Goal: Task Accomplishment & Management: Use online tool/utility

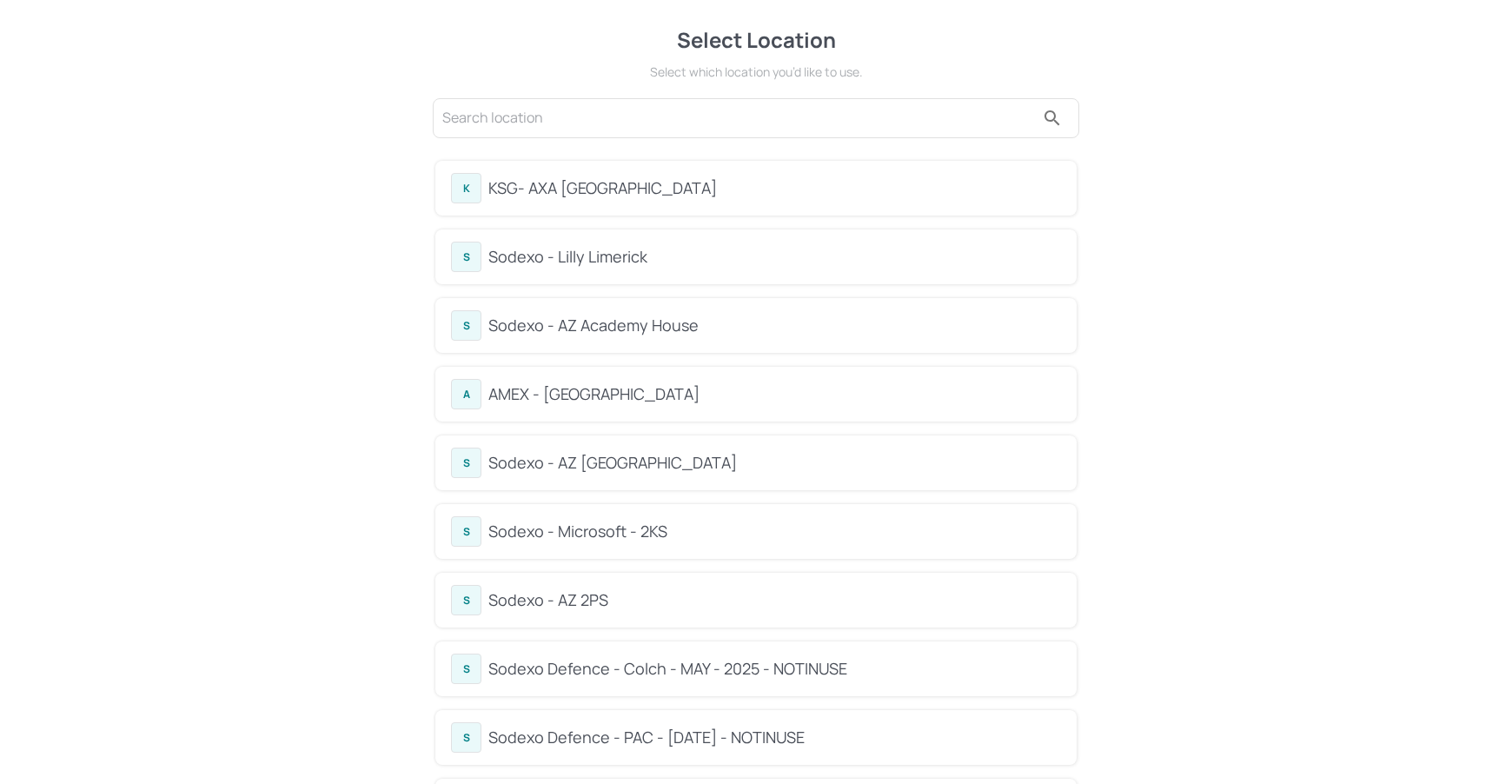
click at [606, 254] on div "Sodexo - Lilly Limerick" at bounding box center [774, 257] width 573 height 23
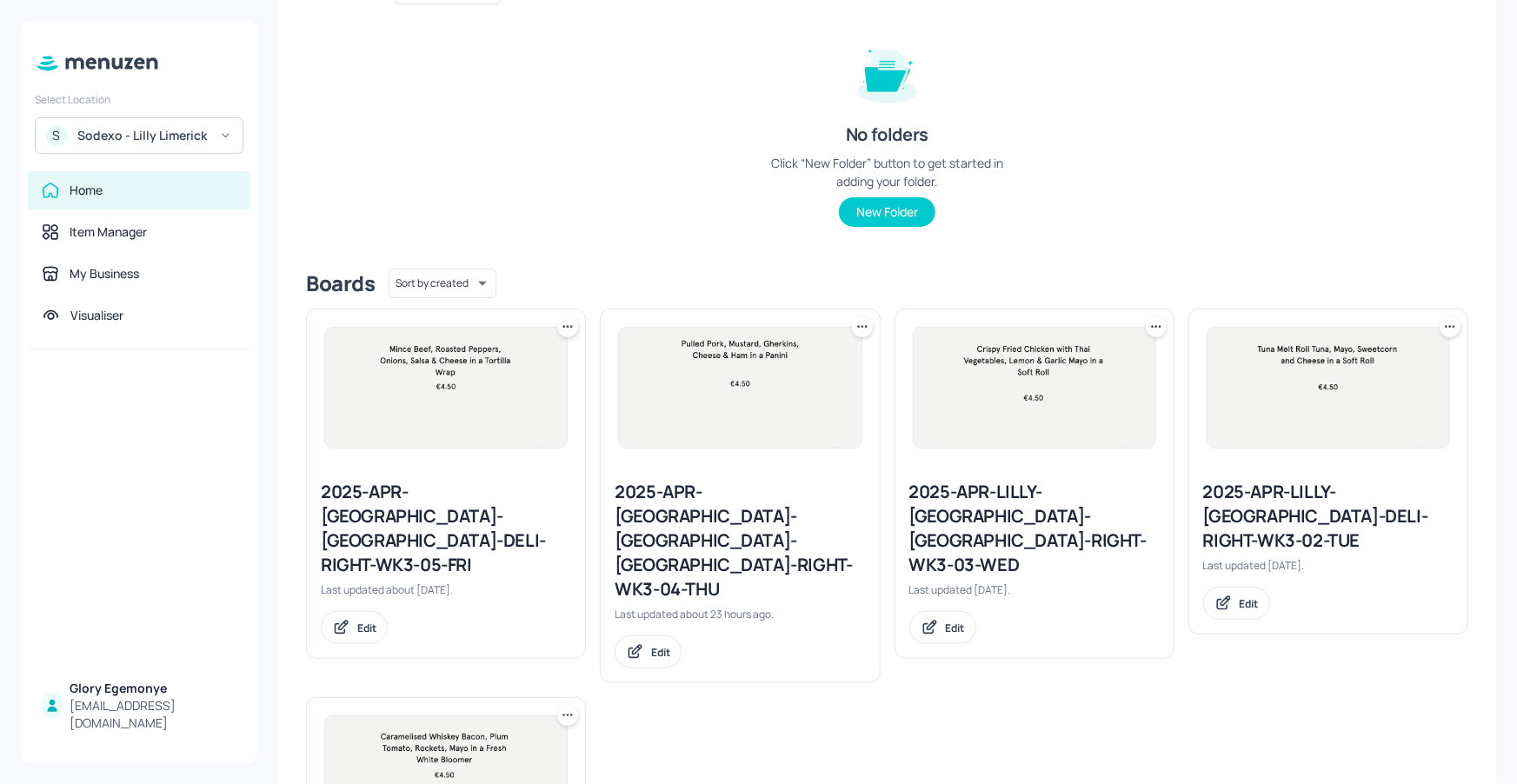
scroll to position [367, 0]
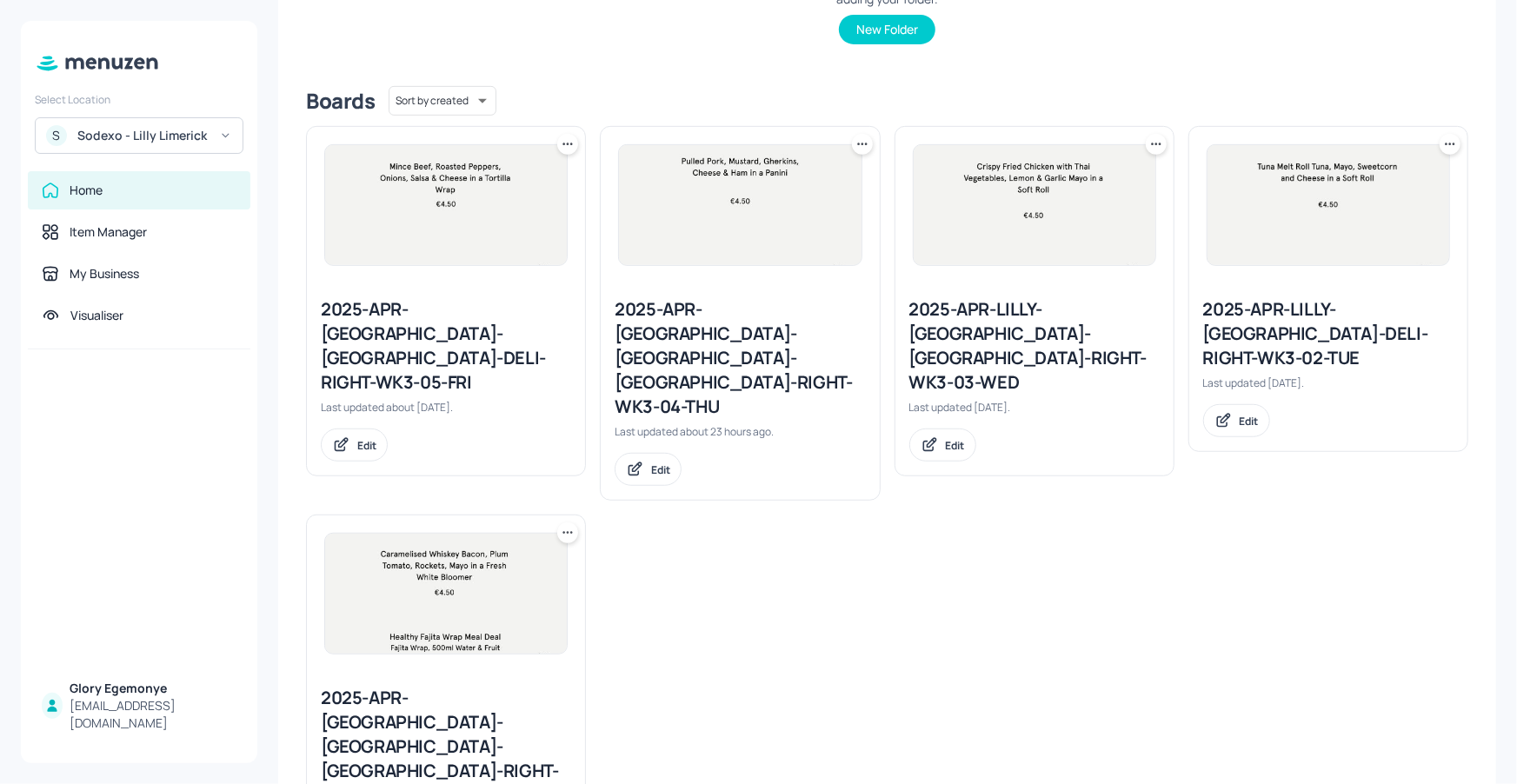
click at [452, 323] on div "2025-APR-[GEOGRAPHIC_DATA]-[GEOGRAPHIC_DATA]-DELI-RIGHT-WK3-05-FRI" at bounding box center [445, 345] width 251 height 97
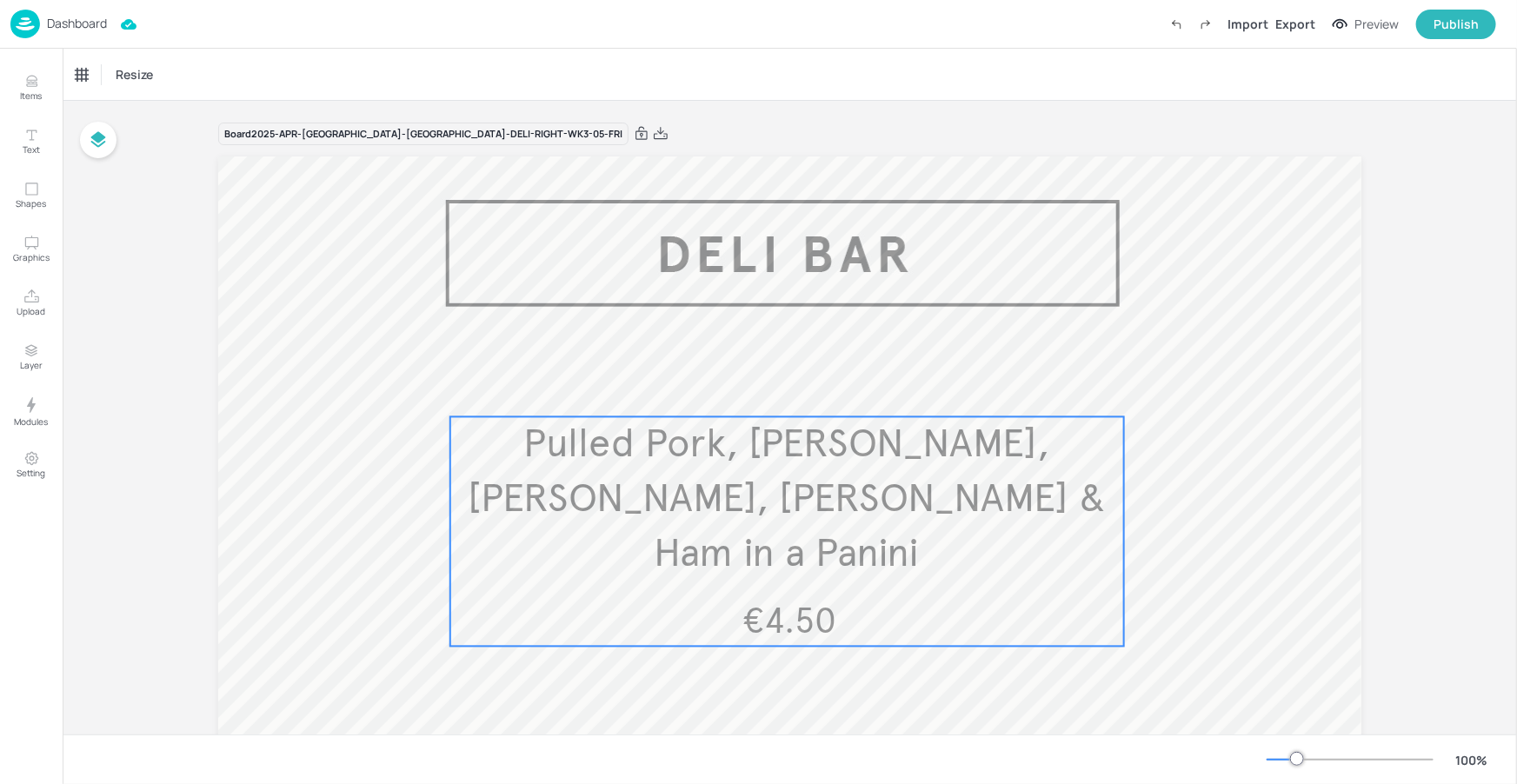
click at [684, 446] on span "Pulled Pork, [PERSON_NAME], [PERSON_NAME], [PERSON_NAME] & Ham in a Panini" at bounding box center [786, 499] width 638 height 158
click at [772, 381] on icon "Edit Item" at bounding box center [775, 388] width 15 height 14
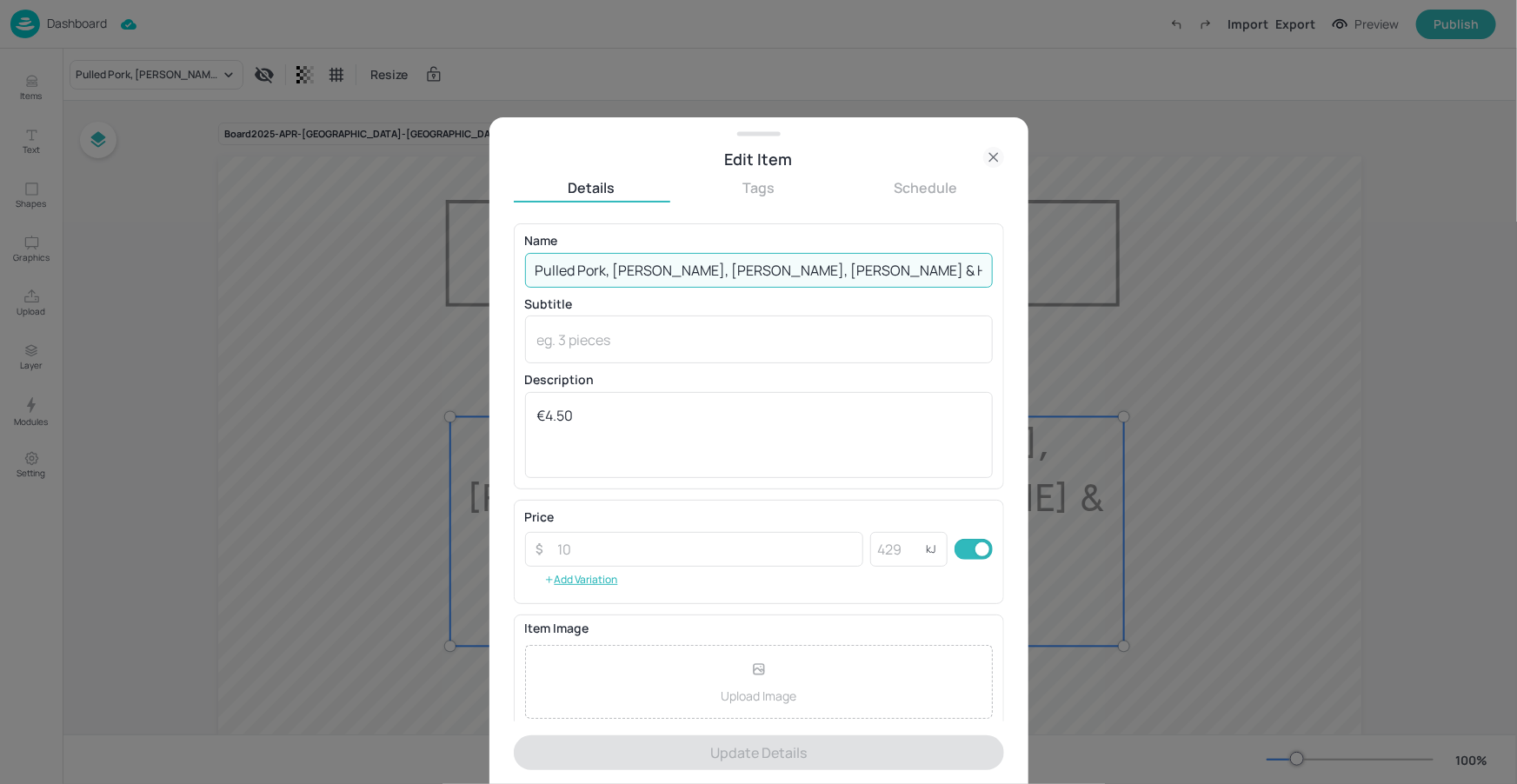
drag, startPoint x: 899, startPoint y: 275, endPoint x: 527, endPoint y: 273, distance: 372.0
click at [527, 273] on input "Pulled Pork, [PERSON_NAME], [PERSON_NAME], [PERSON_NAME] & Ham in a Panini" at bounding box center [758, 269] width 468 height 35
paste input "Philli Steak Panini. Steak, Gravy sauce, Onions, Cheese in a Panini Bread"
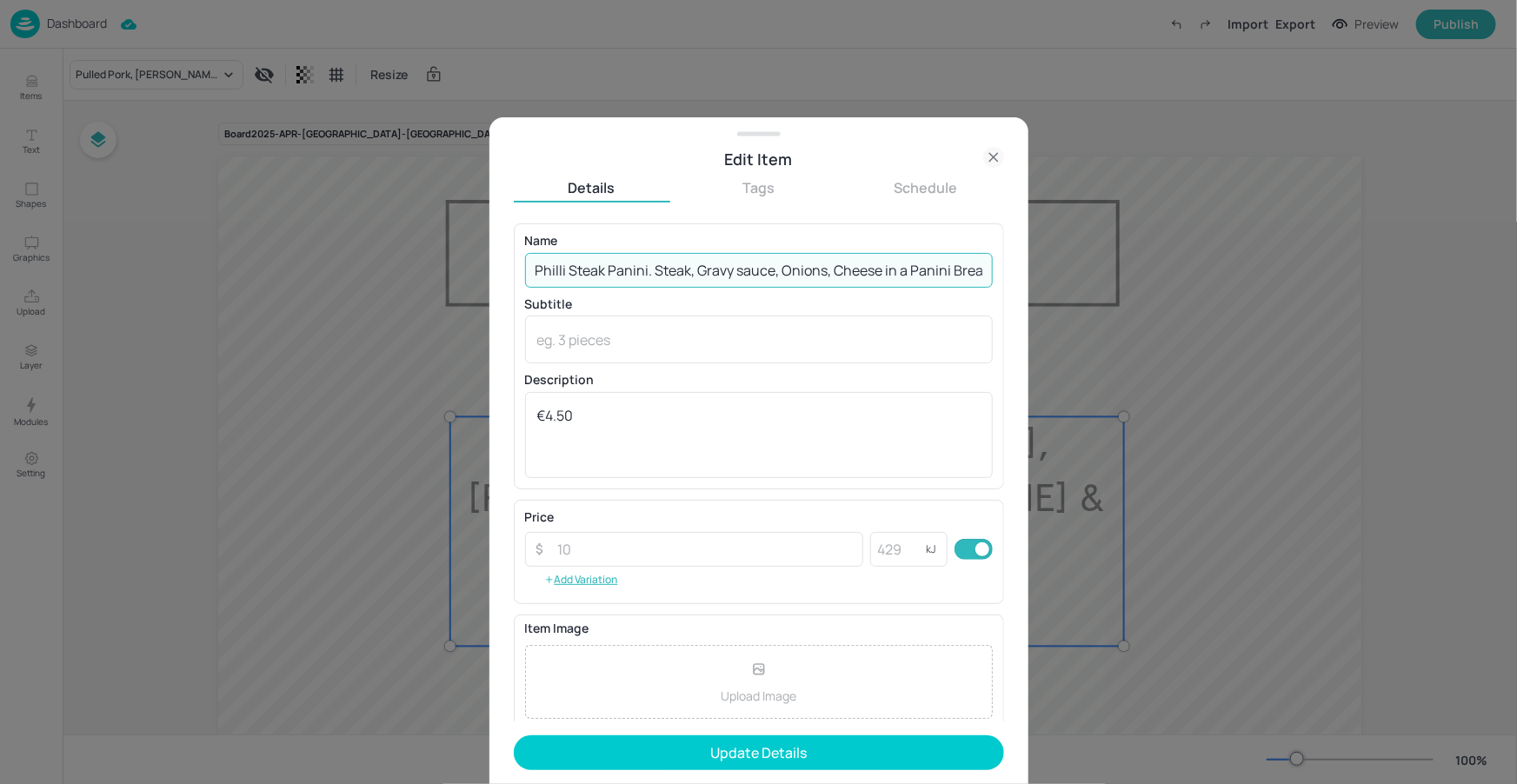
drag, startPoint x: 562, startPoint y: 268, endPoint x: 583, endPoint y: 264, distance: 21.4
click at [478, 268] on div "Edit Item Details Tags Schedule Name [PERSON_NAME] Panini. Steak, Gravy sauce, …" at bounding box center [758, 392] width 1517 height 784
click at [580, 268] on input "Philli Steak Panini. Steak, Gravy sauce, Onions, Cheese in a Panini Bread" at bounding box center [758, 269] width 468 height 35
drag, startPoint x: 620, startPoint y: 270, endPoint x: 742, endPoint y: 269, distance: 122.0
click at [778, 269] on input "Philly Steak Panini. Steak, Gravy sauce, Onions, Cheese in a Panini Bread" at bounding box center [758, 269] width 468 height 35
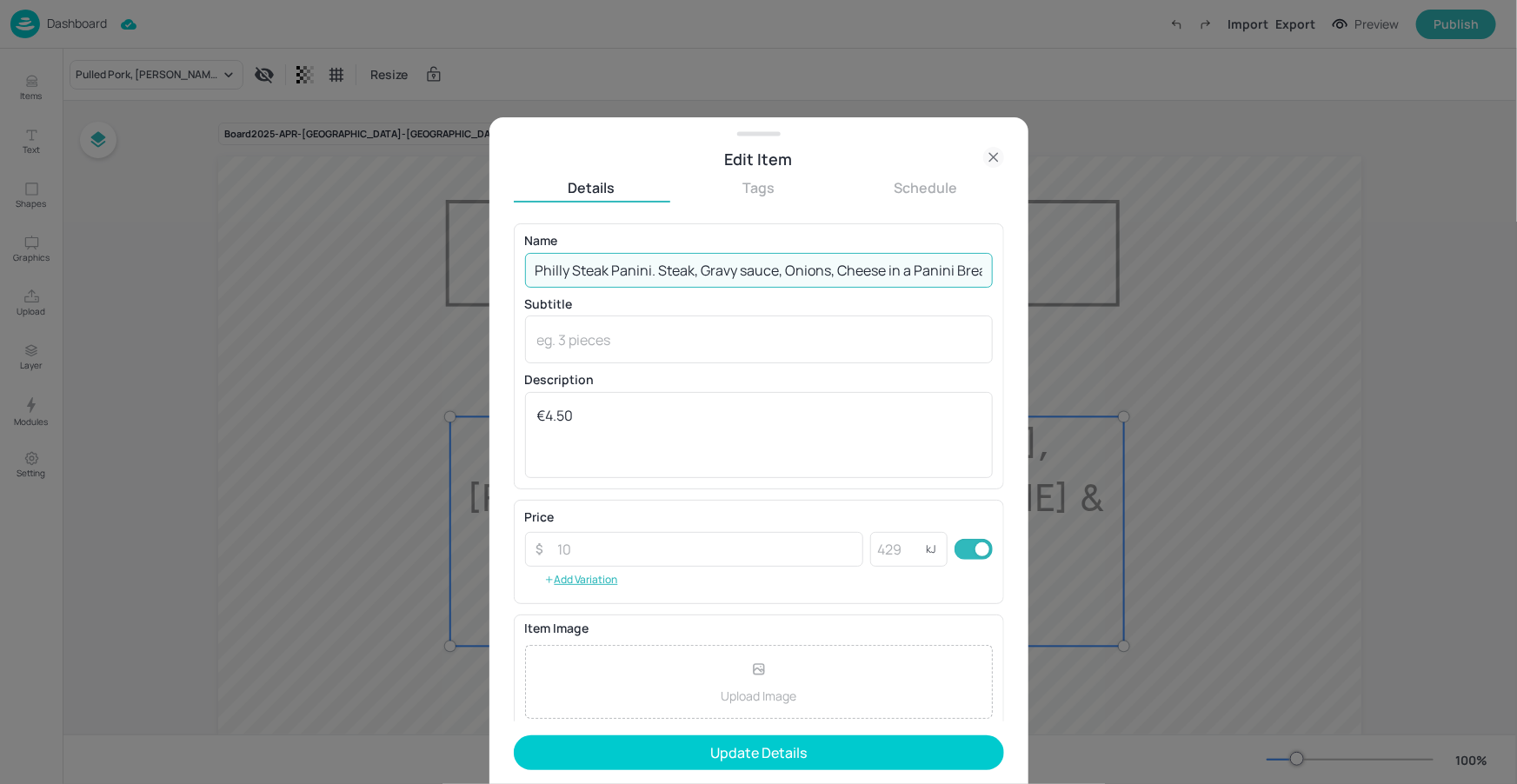
click at [678, 274] on input "Philly Steak Panini. Steak, Gravy sauce, Onions, Cheese in a Panini Bread" at bounding box center [758, 269] width 468 height 35
drag, startPoint x: 733, startPoint y: 269, endPoint x: 788, endPoint y: 274, distance: 55.2
click at [840, 268] on input "Philly Steak Panini. Steak, Gravy sauce, Onions, Cheese in a Panini Bread" at bounding box center [758, 269] width 468 height 35
click at [742, 266] on input "Philly Steak Panini. Steak, Gravy sauce, Onions, Cheese in a Panini Bread" at bounding box center [758, 269] width 468 height 35
click at [745, 267] on input "Philly Steak Panini. Steak, Gravy sauce, Onions, Cheese in a Panini Bread" at bounding box center [758, 269] width 468 height 35
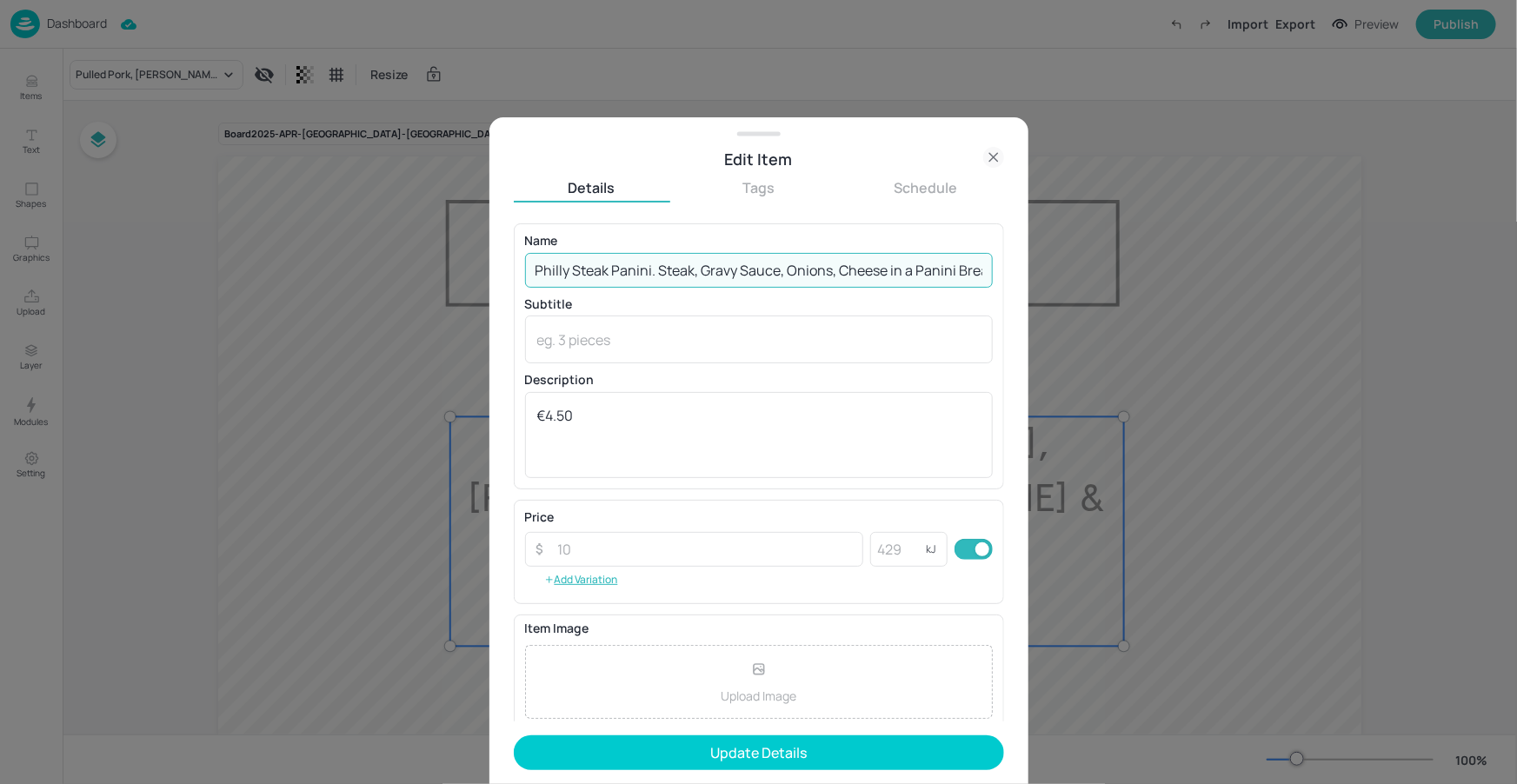
scroll to position [0, 17]
drag, startPoint x: 841, startPoint y: 278, endPoint x: 987, endPoint y: 263, distance: 146.8
click at [987, 263] on input "Philly Steak Panini. Steak, Gravy Sauce, Onions, Cheese in a Panini Bread" at bounding box center [758, 269] width 468 height 35
click at [984, 266] on input "Philly Steak Panini. Steak, Gravy Sauce, Onions, Cheese in a Panini Bread" at bounding box center [758, 269] width 468 height 35
type input "Philly Steak Panini. Steak, Gravy Sauce, Onions, Cheese in a Panini Bread"
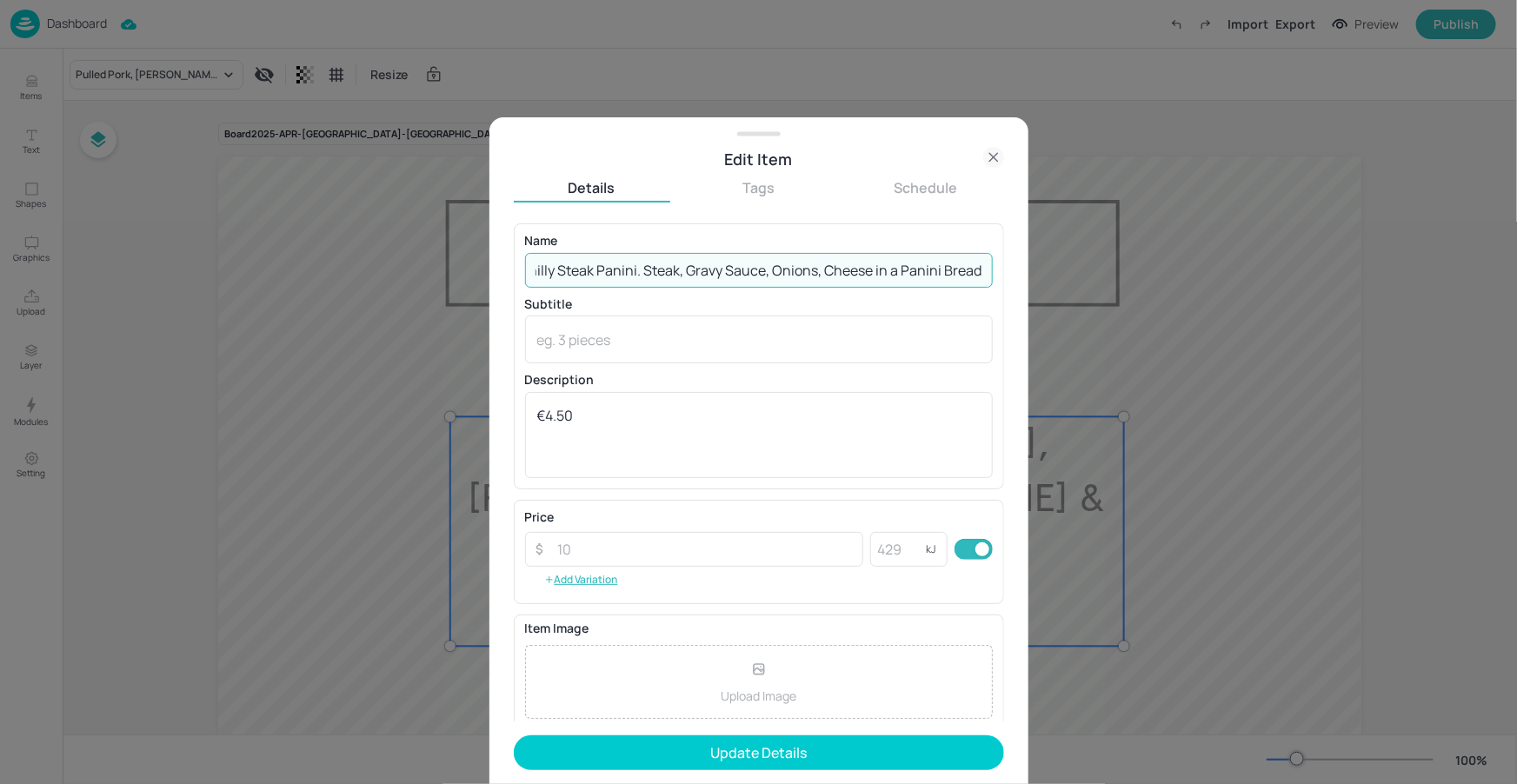
click at [953, 242] on p "Name" at bounding box center [758, 241] width 468 height 12
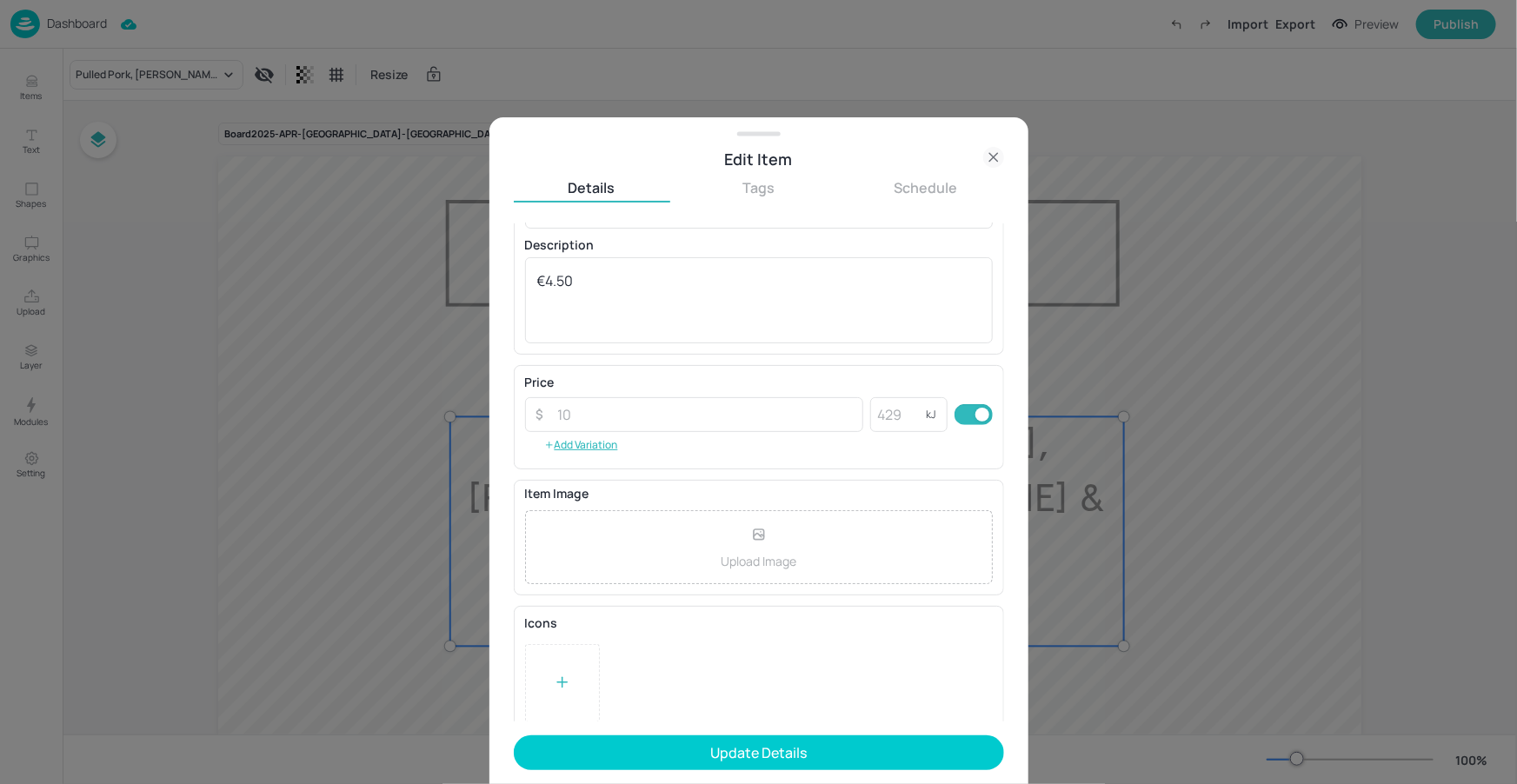
scroll to position [145, 0]
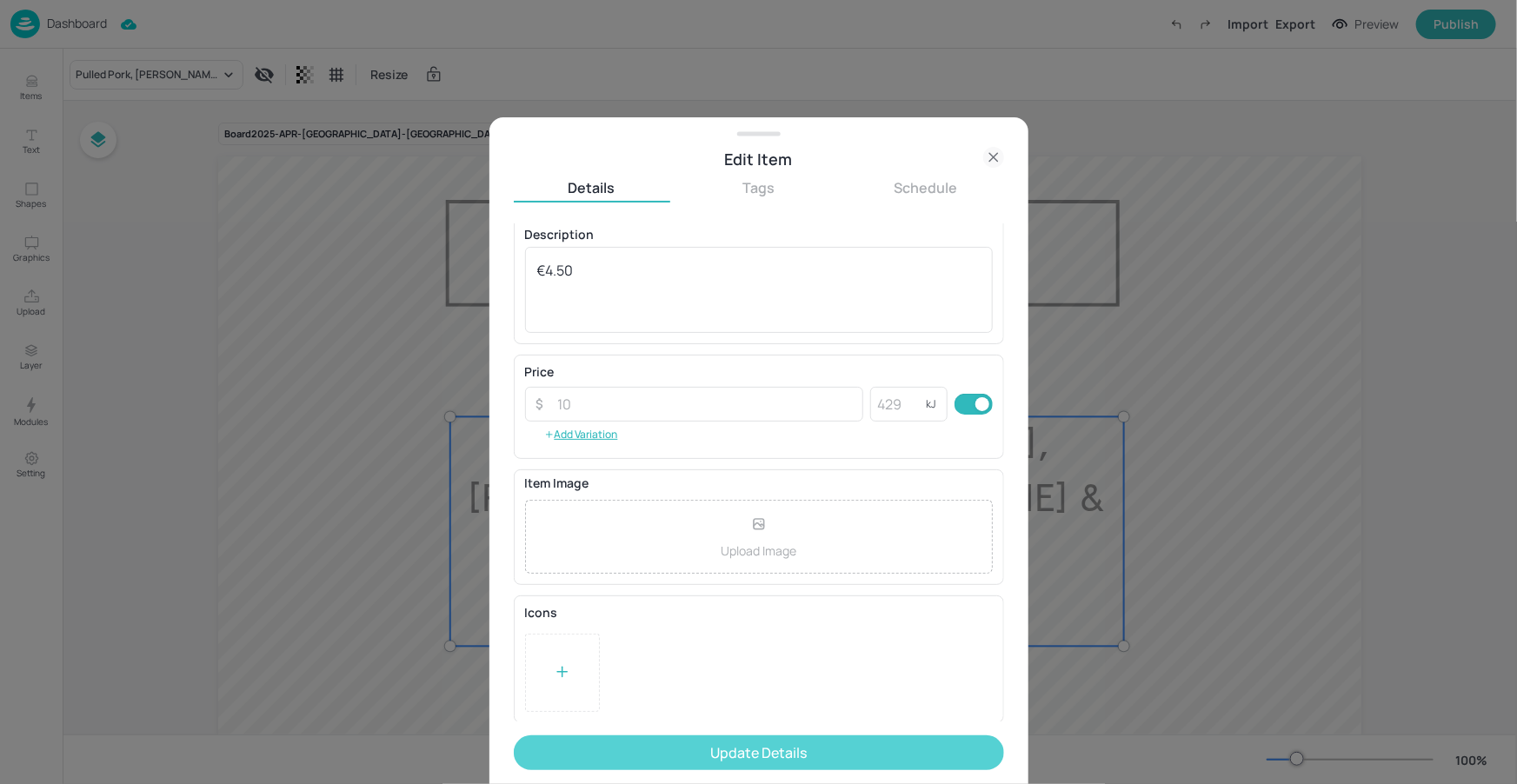
click at [710, 743] on button "Update Details" at bounding box center [758, 752] width 490 height 35
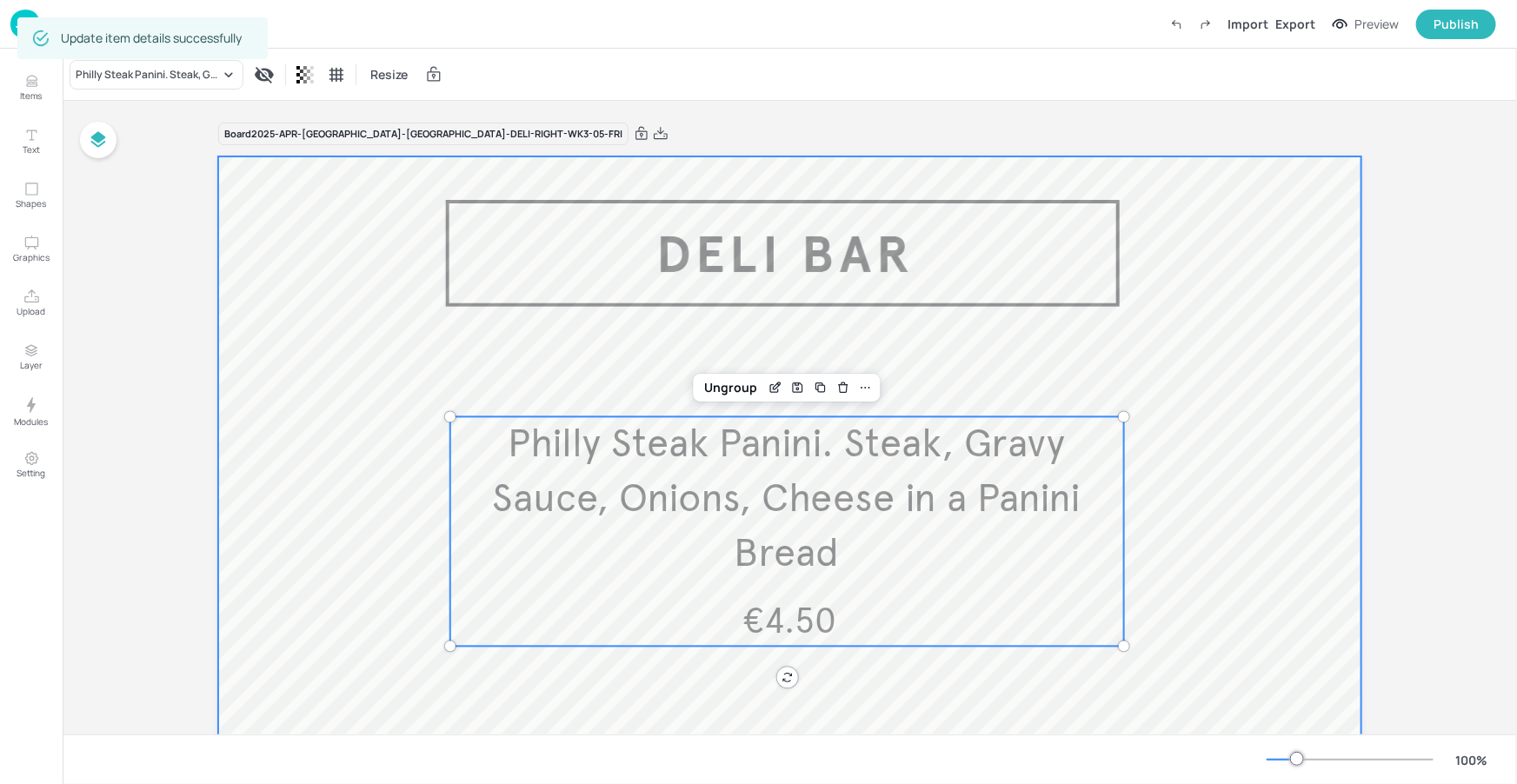
click at [1139, 372] on div at bounding box center [790, 625] width 1143 height 938
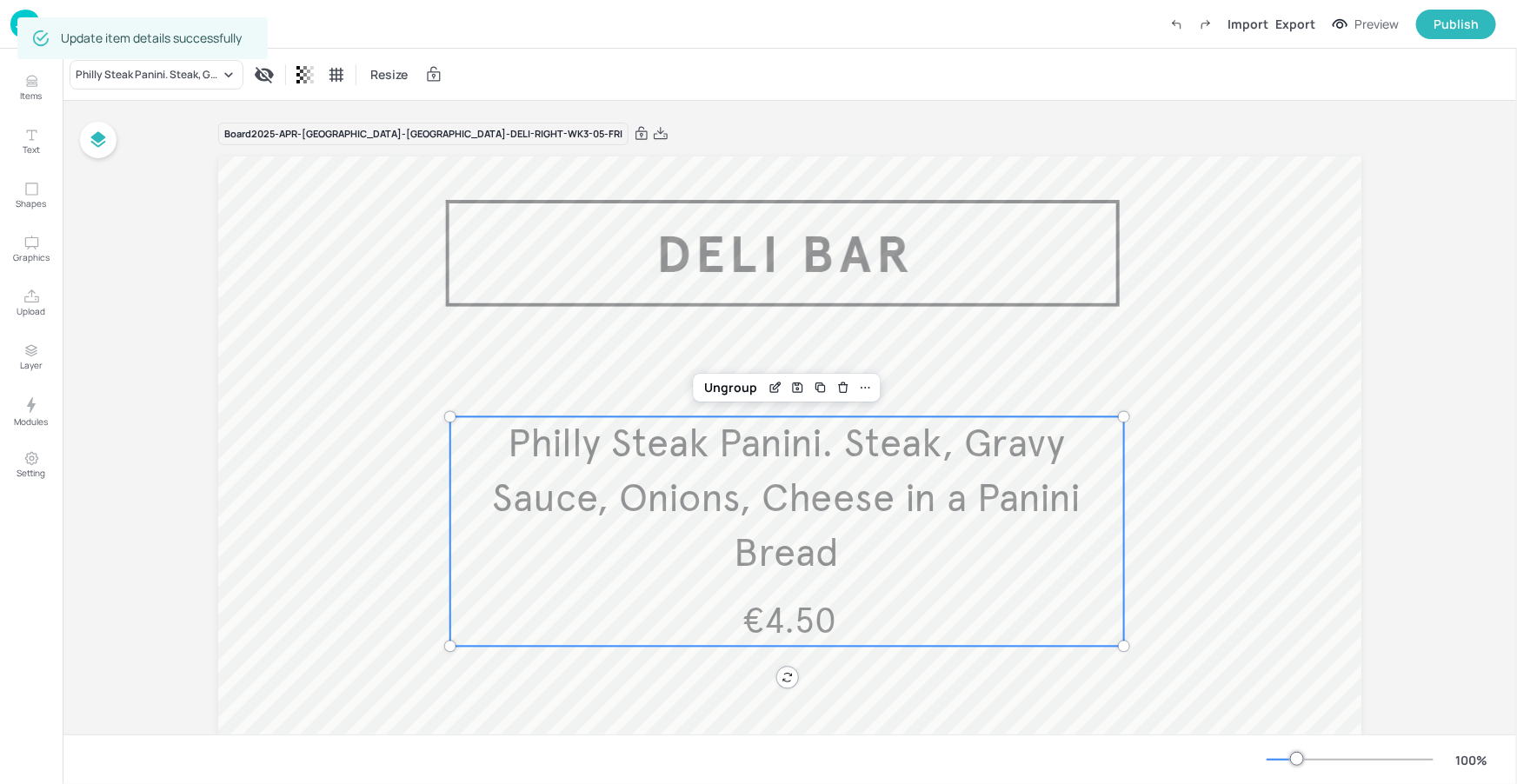
click at [939, 474] on span "Philly Steak Panini. Steak, Gravy Sauce, Onions, Cheese in a Panini Bread" at bounding box center [786, 499] width 589 height 158
click at [775, 383] on icon "Edit Item" at bounding box center [775, 388] width 15 height 14
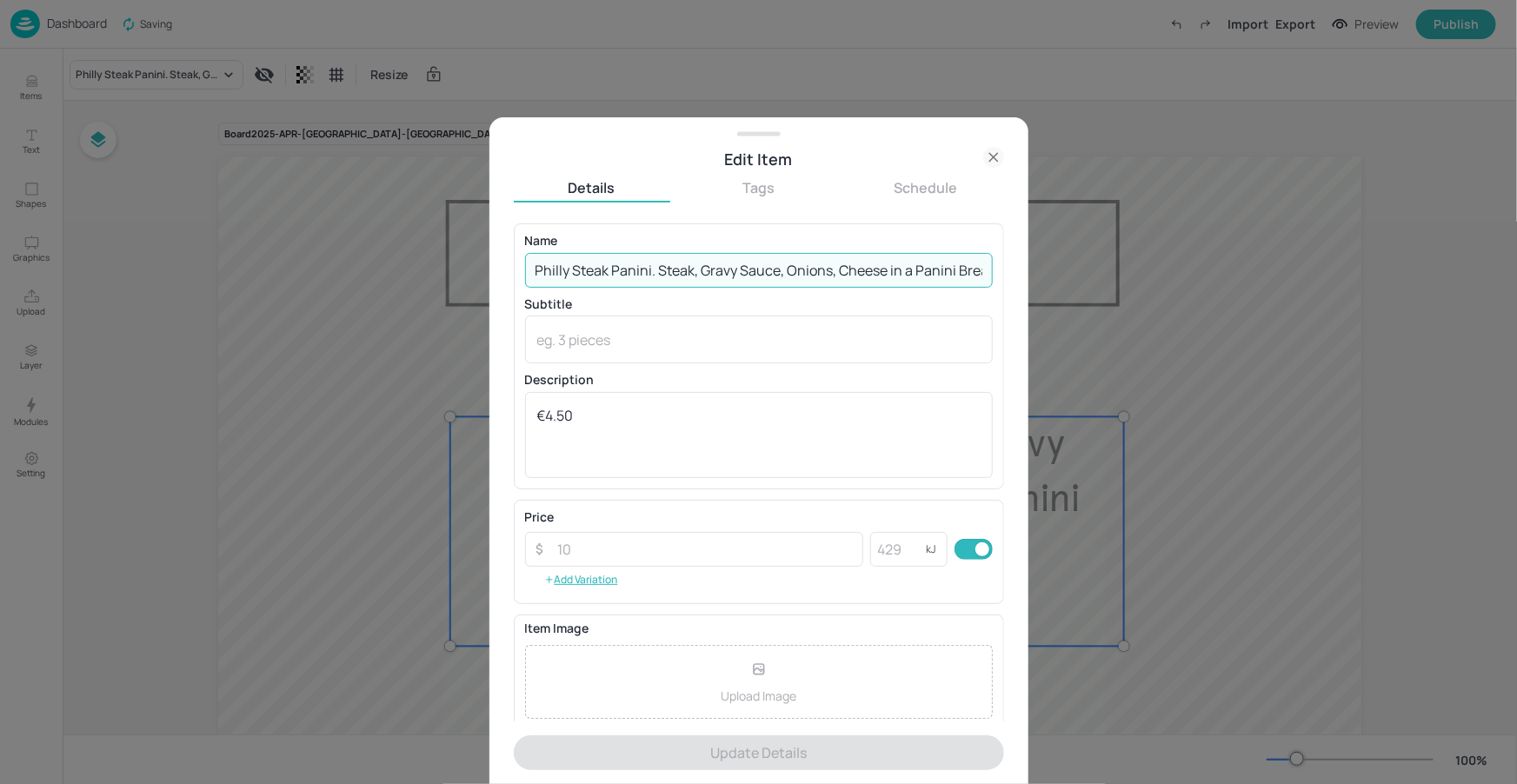
click at [655, 271] on input "Philly Steak Panini. Steak, Gravy Sauce, Onions, Cheese in a Panini Bread" at bounding box center [758, 269] width 468 height 35
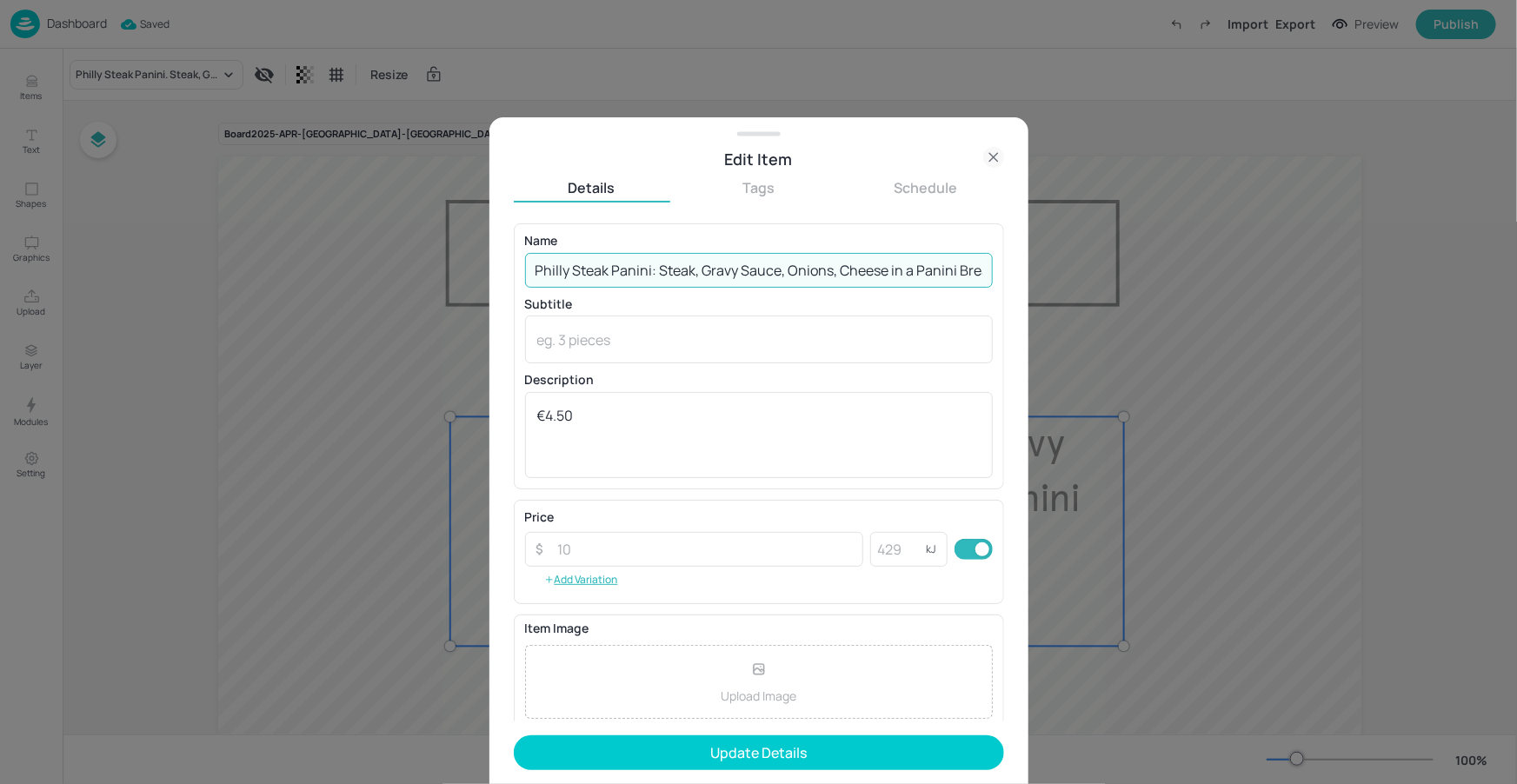
type input "Philly Steak Panini: Steak, Gravy Sauce, Onions, Cheese in a Panini Bread"
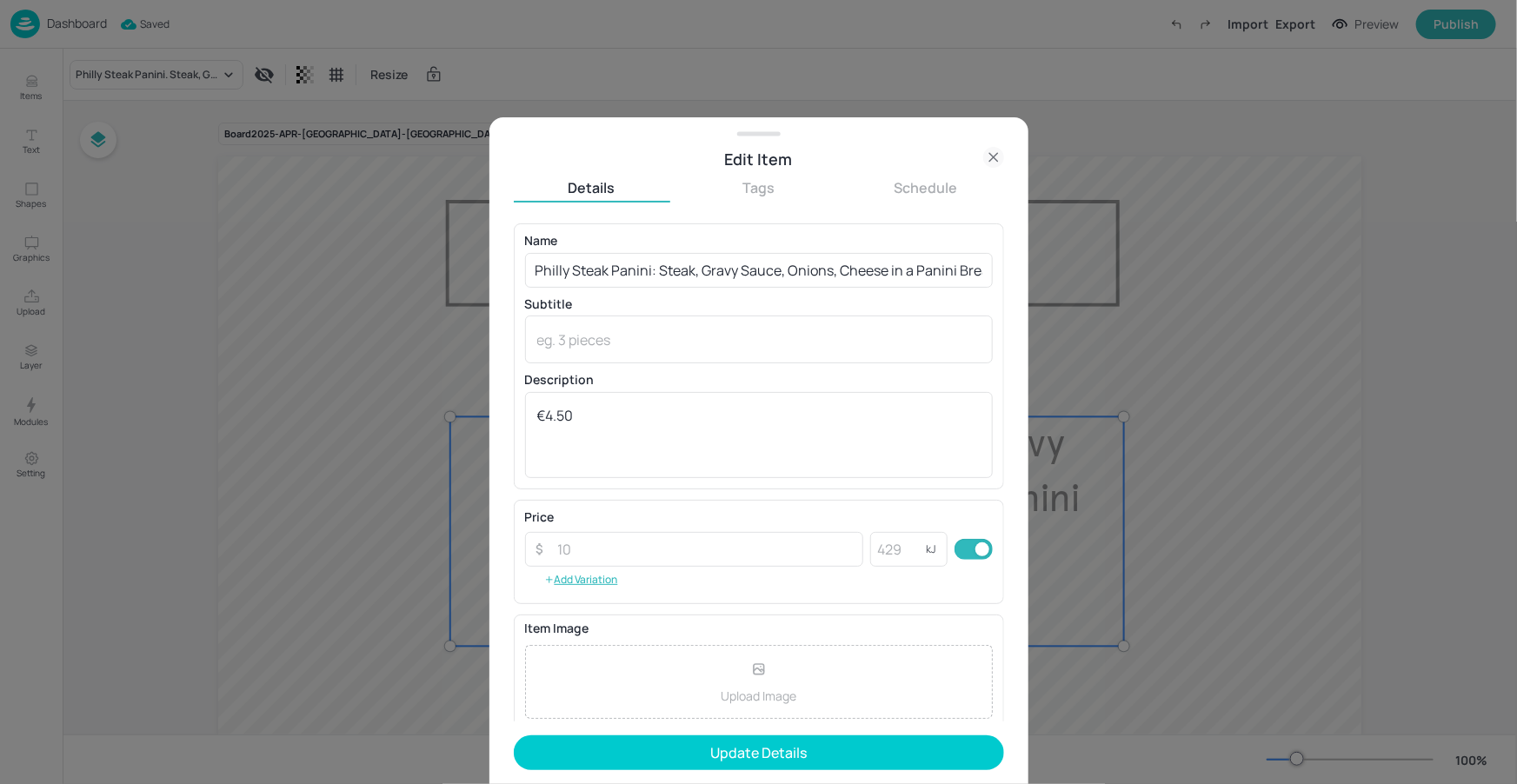
click at [839, 731] on form "Name Philly Steak Panini: Steak, Gravy Sauce, Onions, Cheese in a Panini Bread …" at bounding box center [758, 503] width 490 height 560
click at [837, 735] on button "Update Details" at bounding box center [758, 752] width 490 height 35
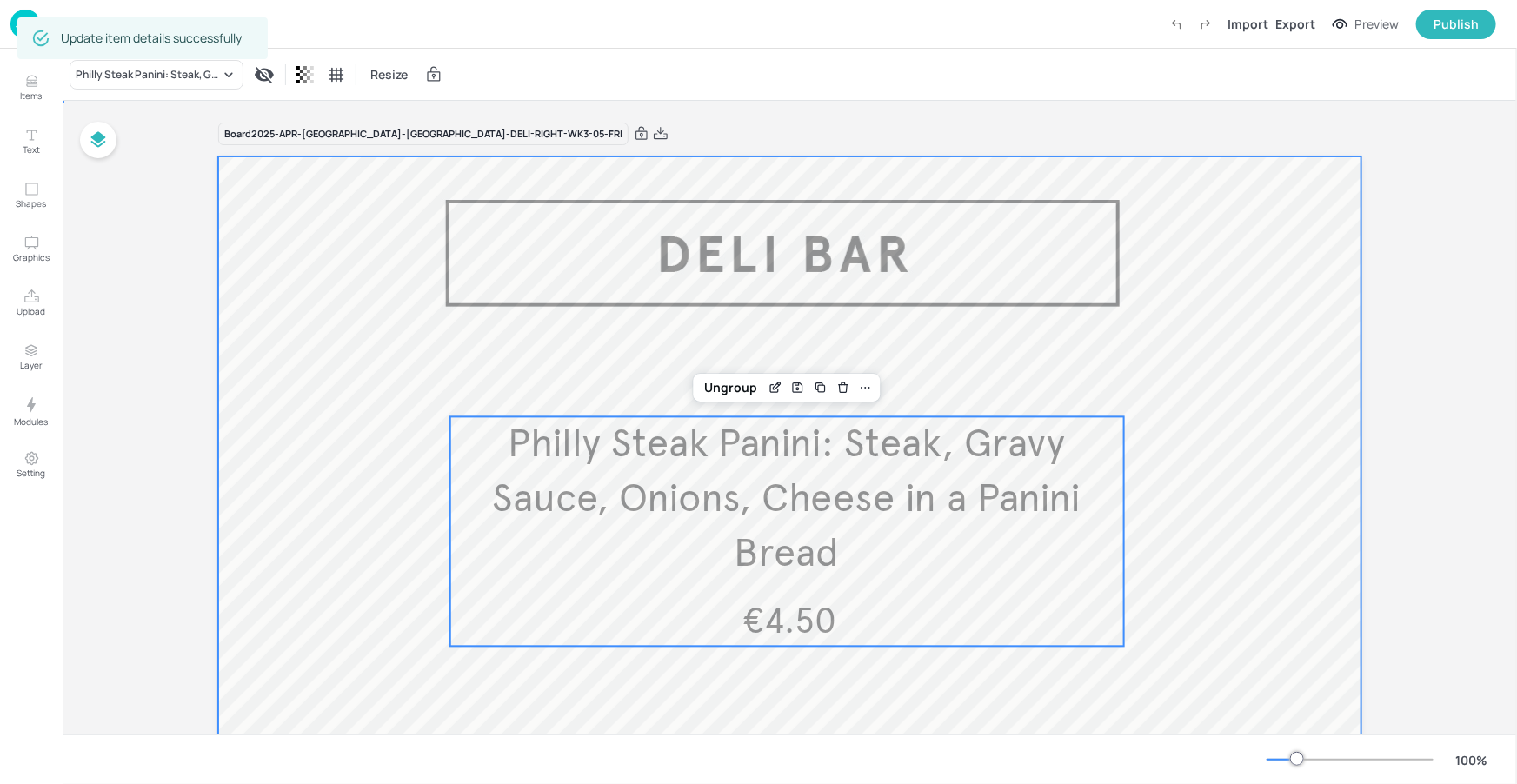
click at [1126, 401] on div at bounding box center [790, 625] width 1143 height 938
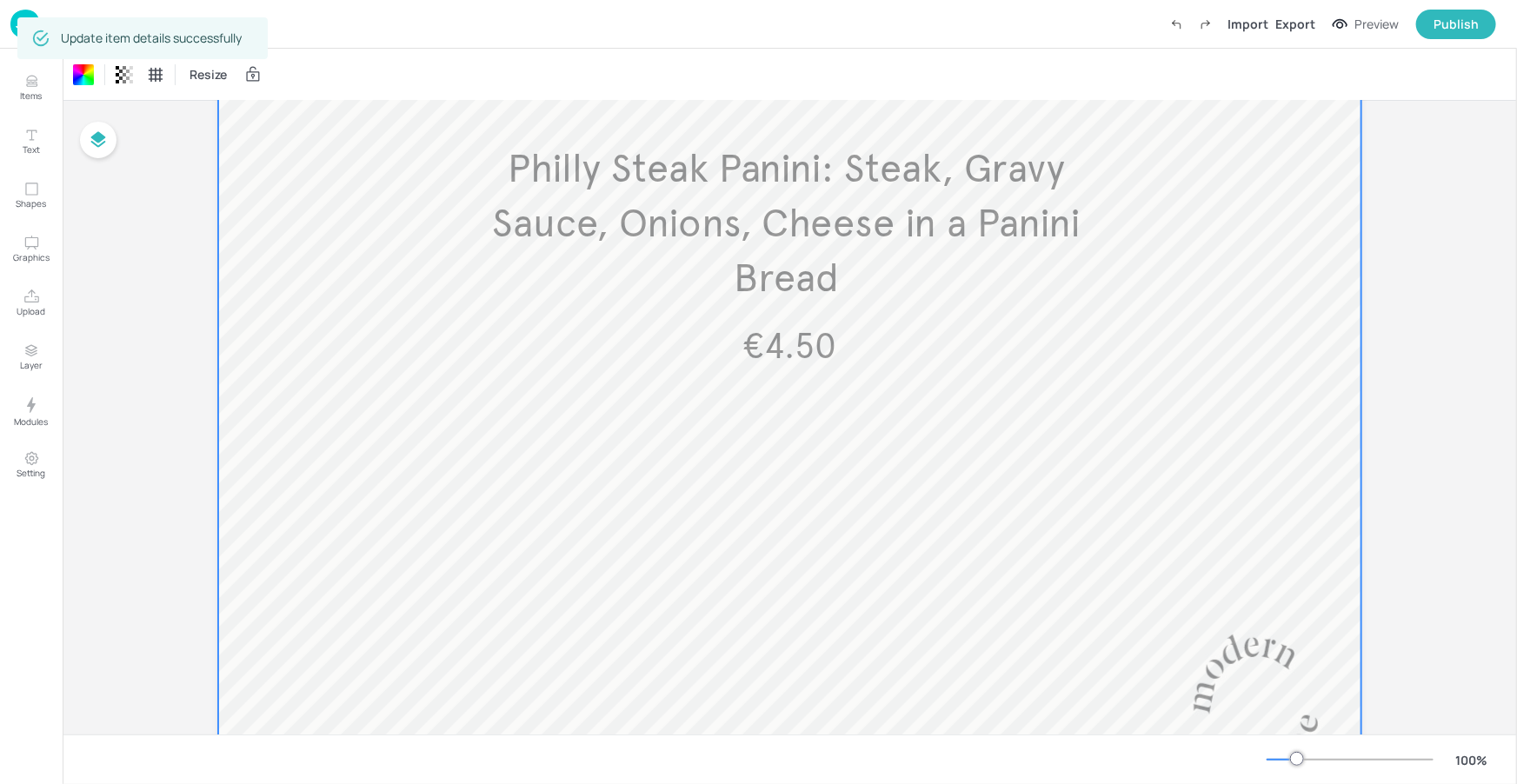
scroll to position [95, 0]
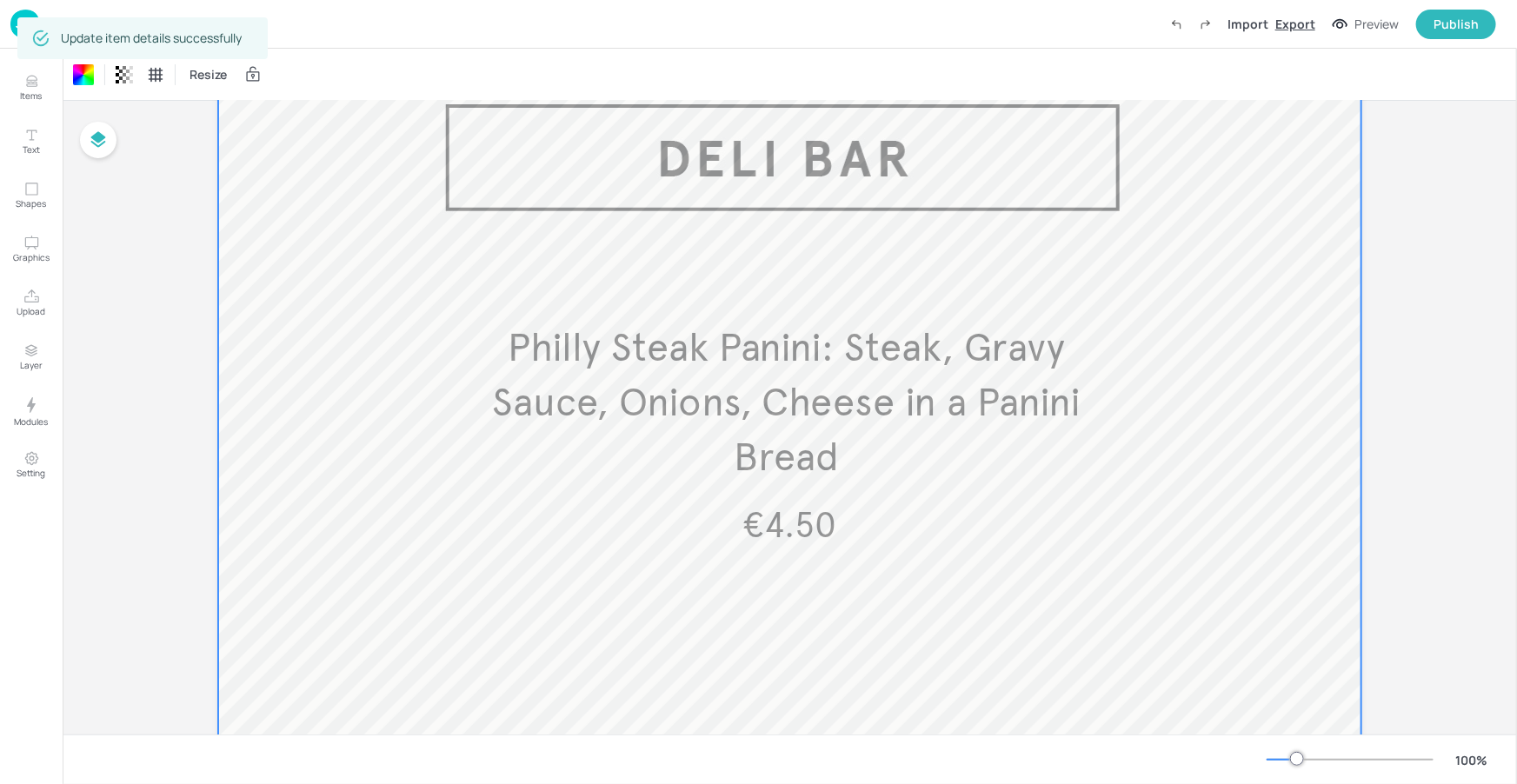
click at [1305, 27] on div "Export" at bounding box center [1295, 24] width 40 height 18
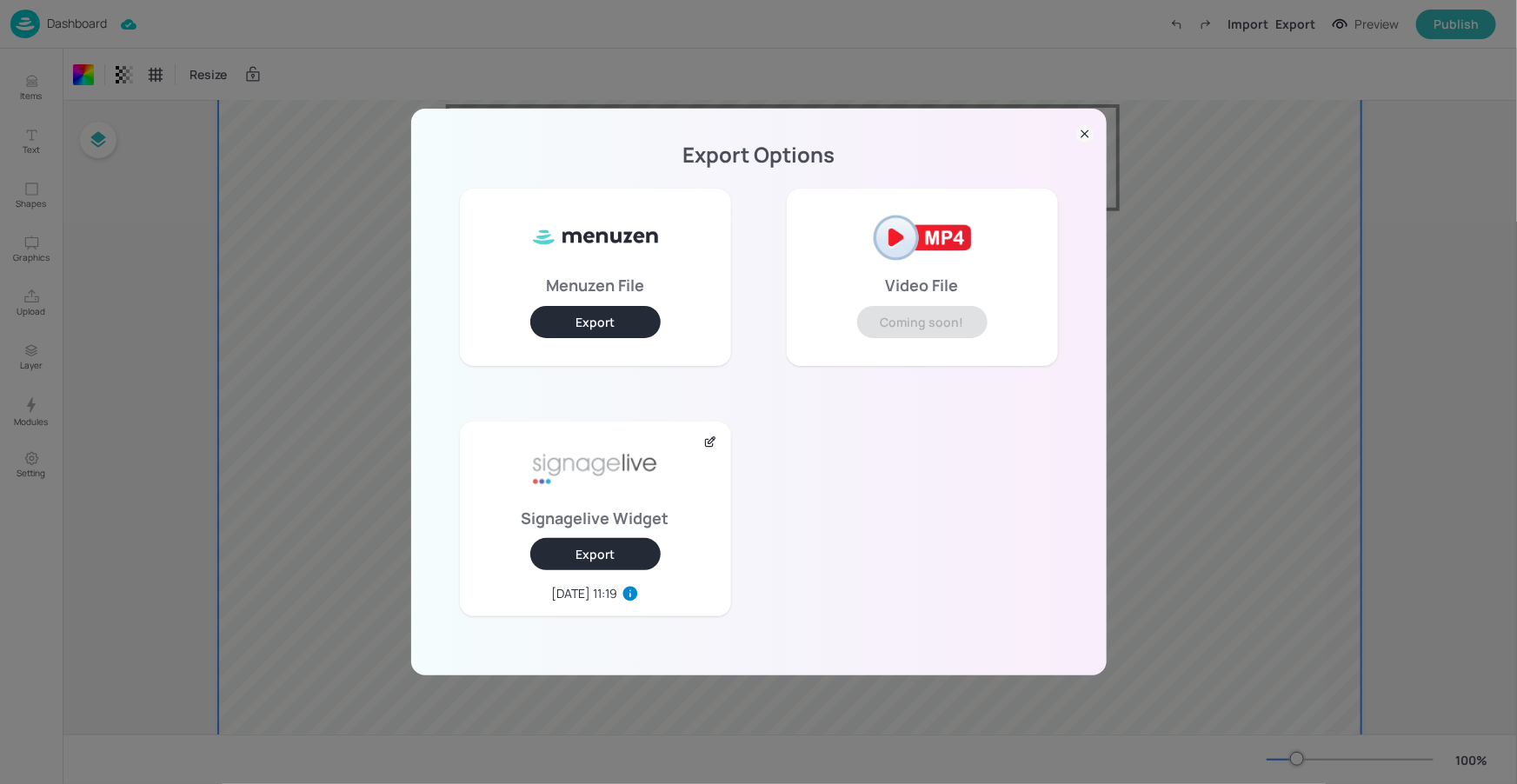
click at [569, 557] on button "Export" at bounding box center [595, 554] width 130 height 32
